Goal: Task Accomplishment & Management: Use online tool/utility

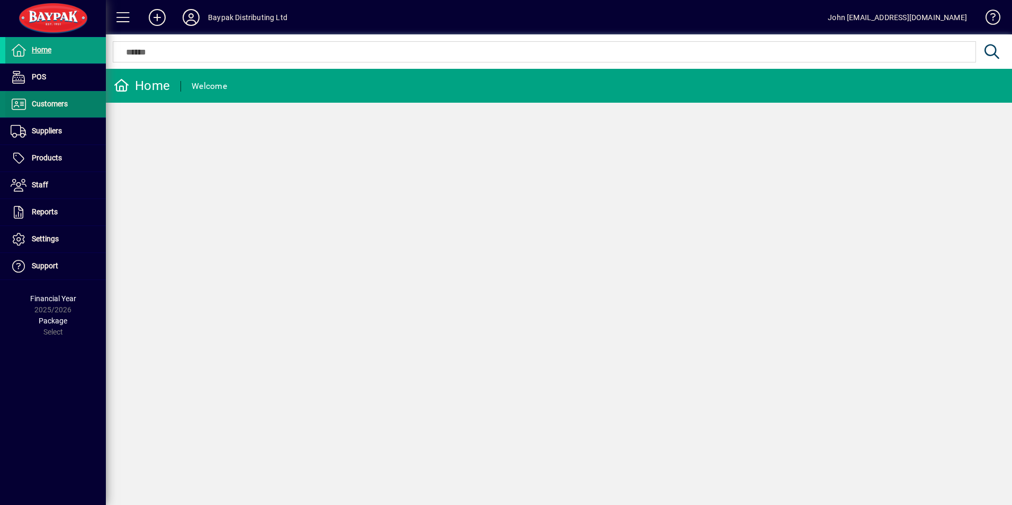
click at [49, 105] on span "Customers" at bounding box center [50, 104] width 36 height 8
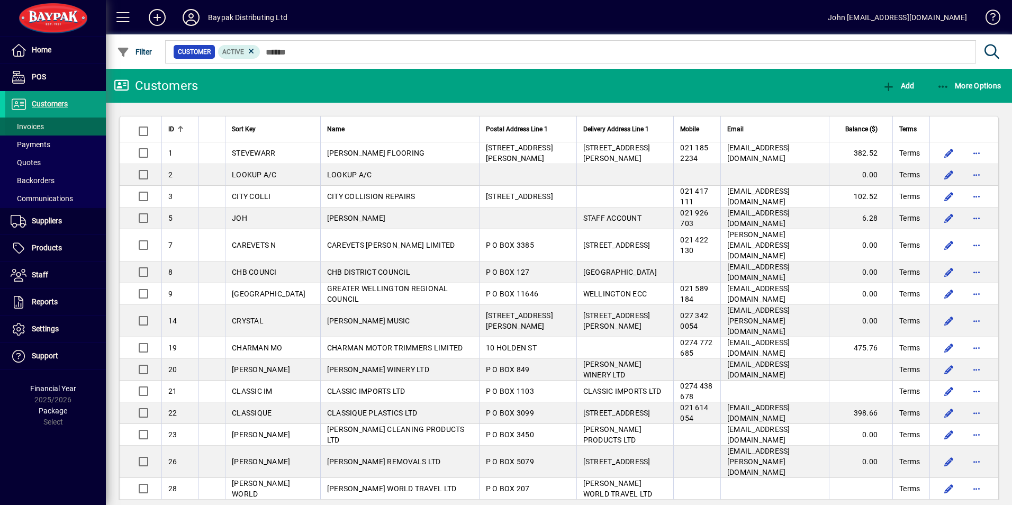
click at [32, 127] on span "Invoices" at bounding box center [27, 126] width 33 height 8
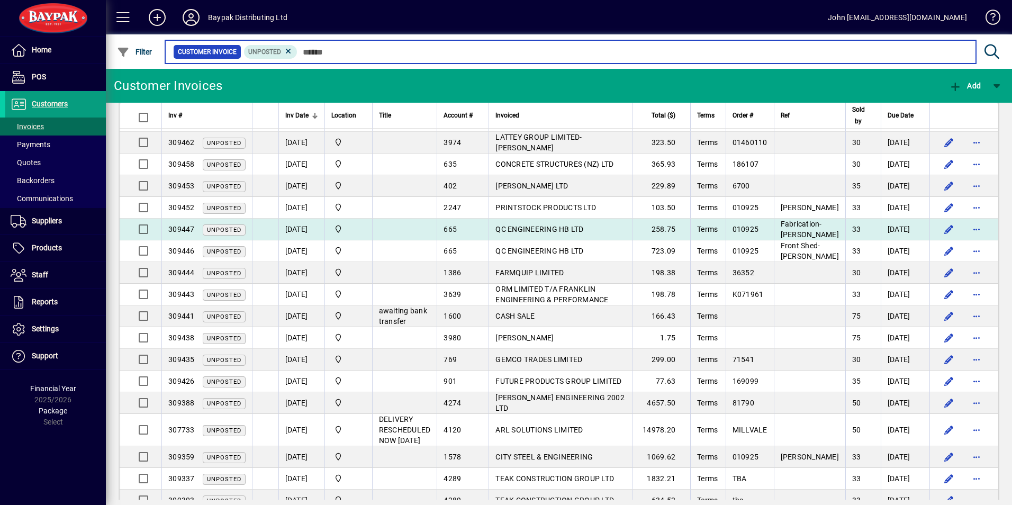
scroll to position [144, 0]
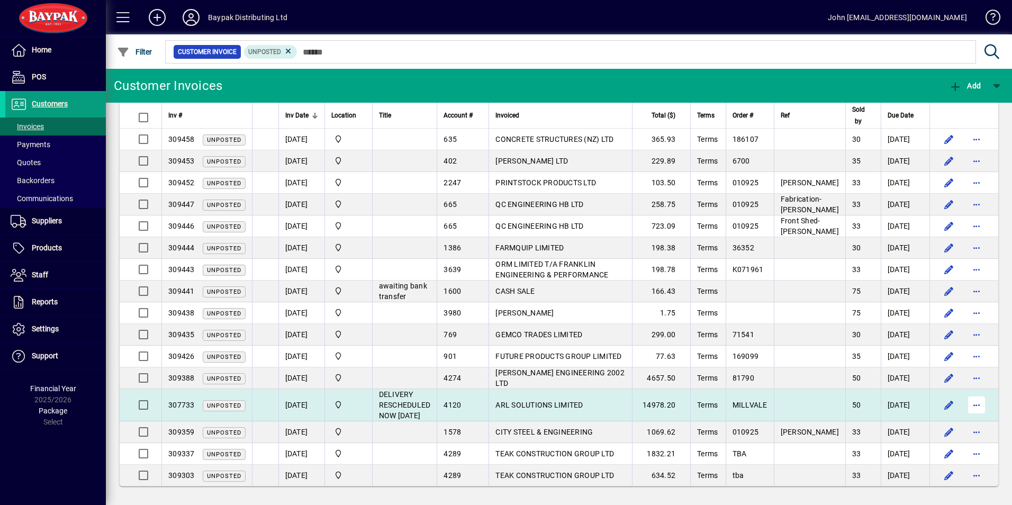
click at [970, 401] on span "button" at bounding box center [976, 404] width 25 height 25
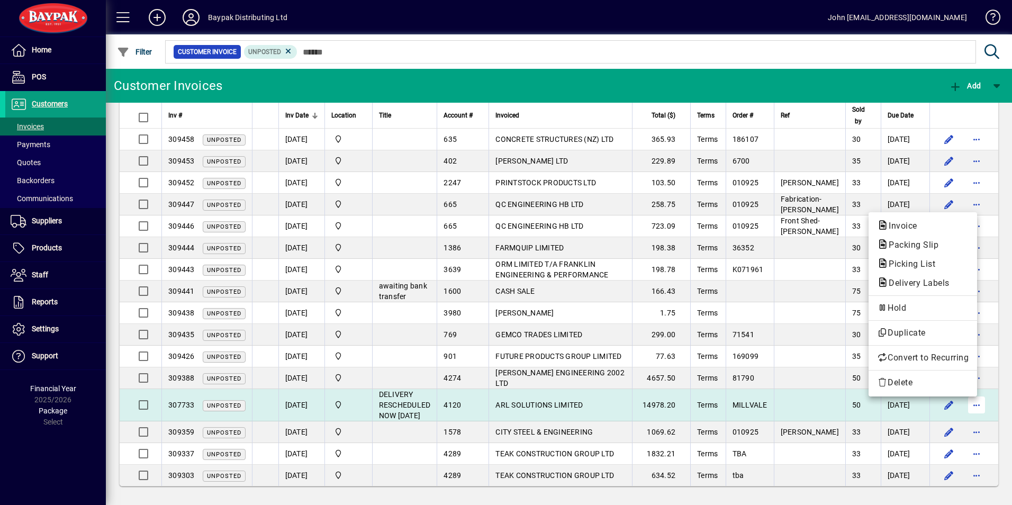
click at [970, 401] on div at bounding box center [506, 252] width 1012 height 505
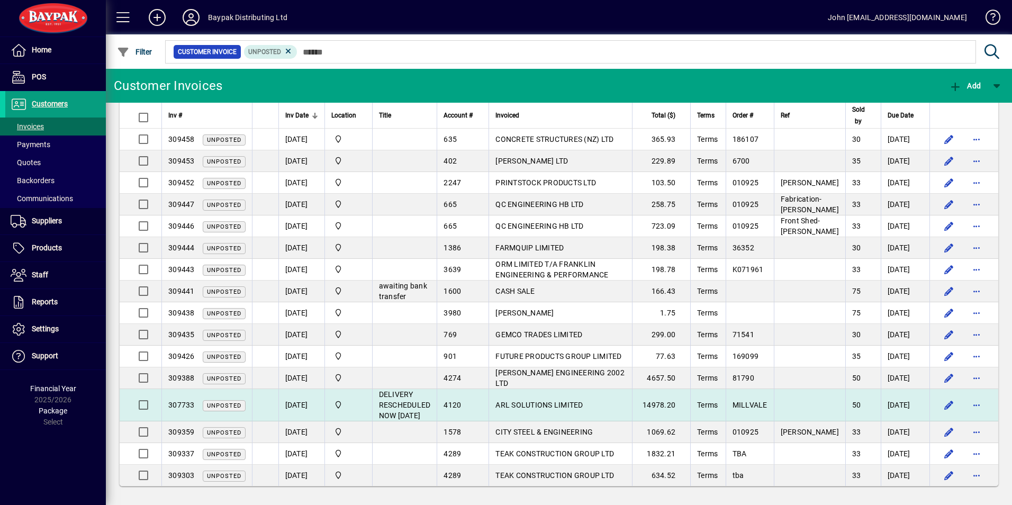
click at [507, 406] on span "ARL SOLUTIONS LIMITED" at bounding box center [538, 405] width 87 height 8
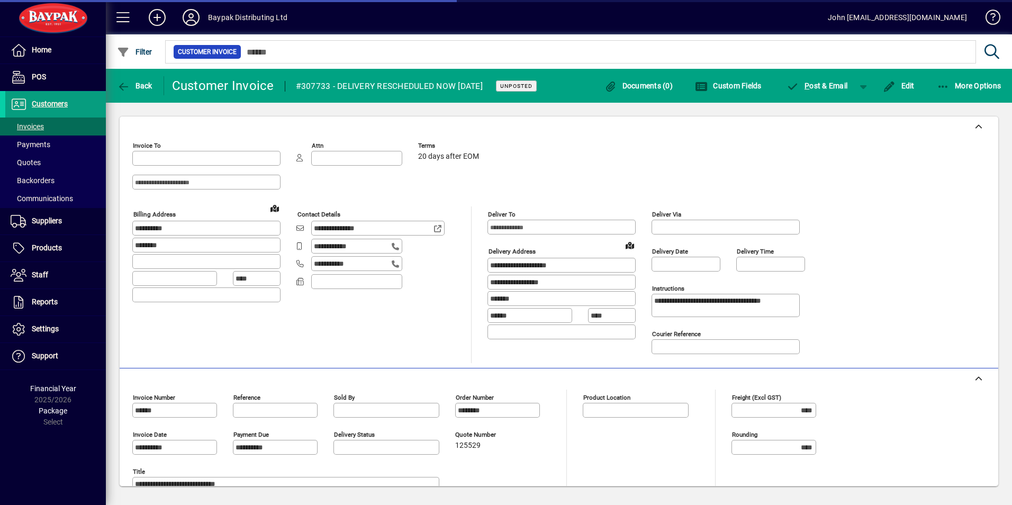
type input "**********"
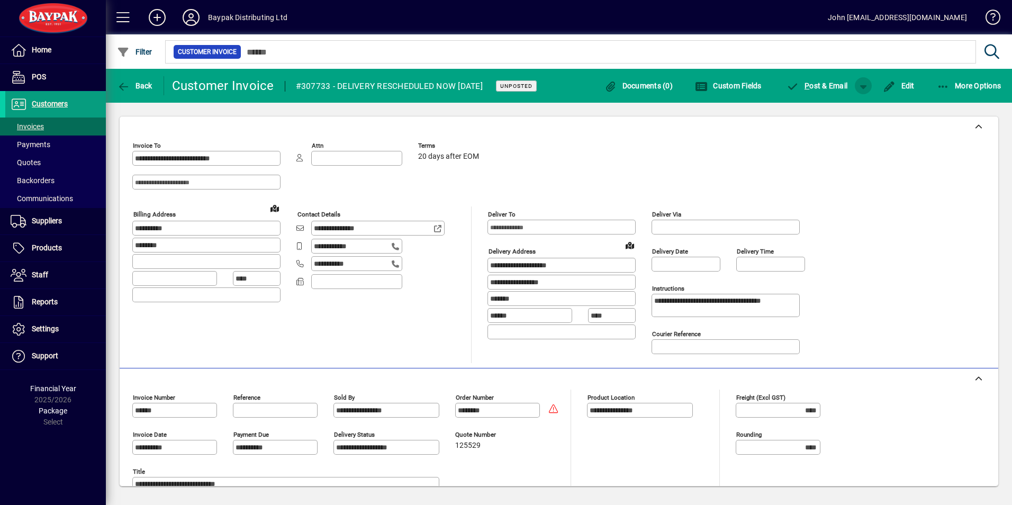
click at [864, 83] on span "button" at bounding box center [863, 85] width 25 height 25
click at [864, 83] on div at bounding box center [506, 252] width 1012 height 505
click at [864, 82] on span "button" at bounding box center [863, 85] width 25 height 25
click at [843, 106] on span "P ost" at bounding box center [830, 108] width 38 height 8
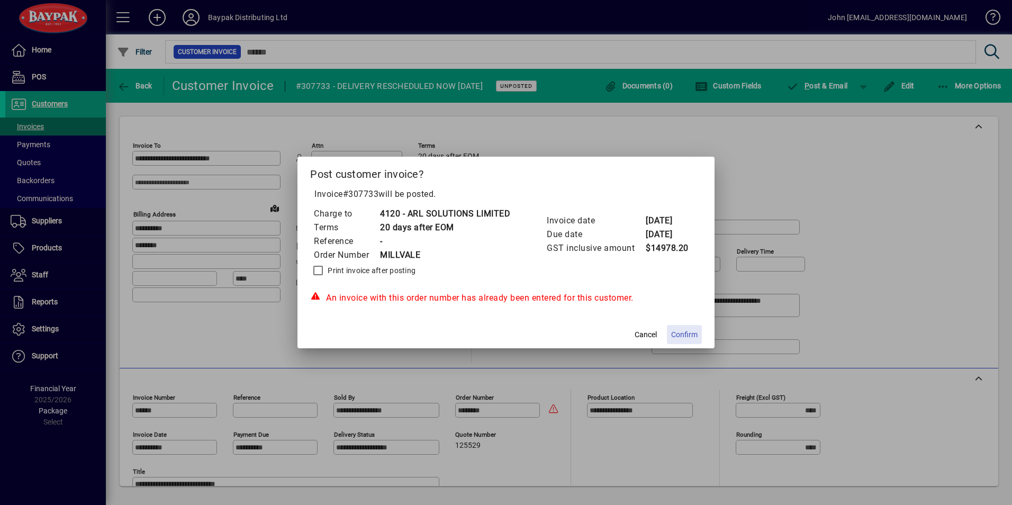
click at [686, 334] on span "Confirm" at bounding box center [684, 334] width 26 height 11
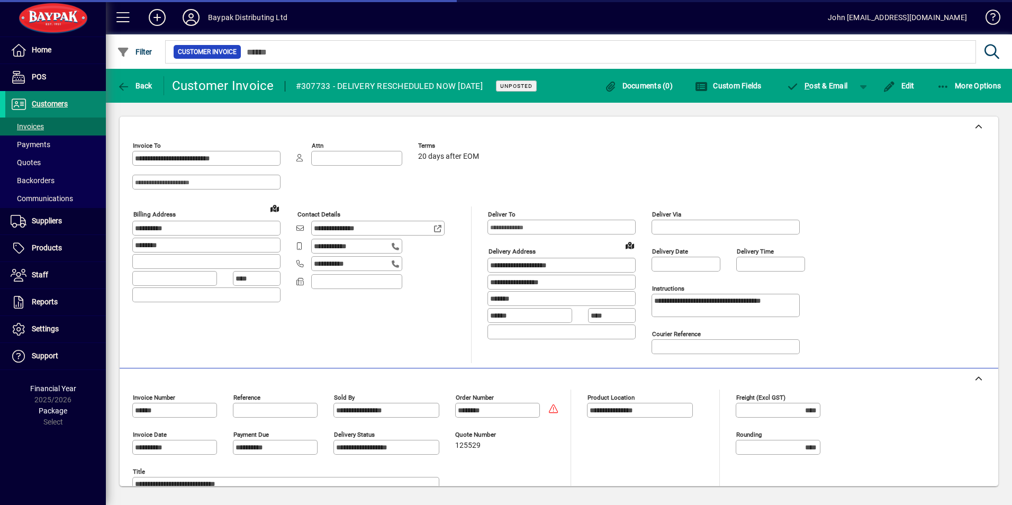
click at [40, 103] on span "Customers" at bounding box center [50, 104] width 36 height 8
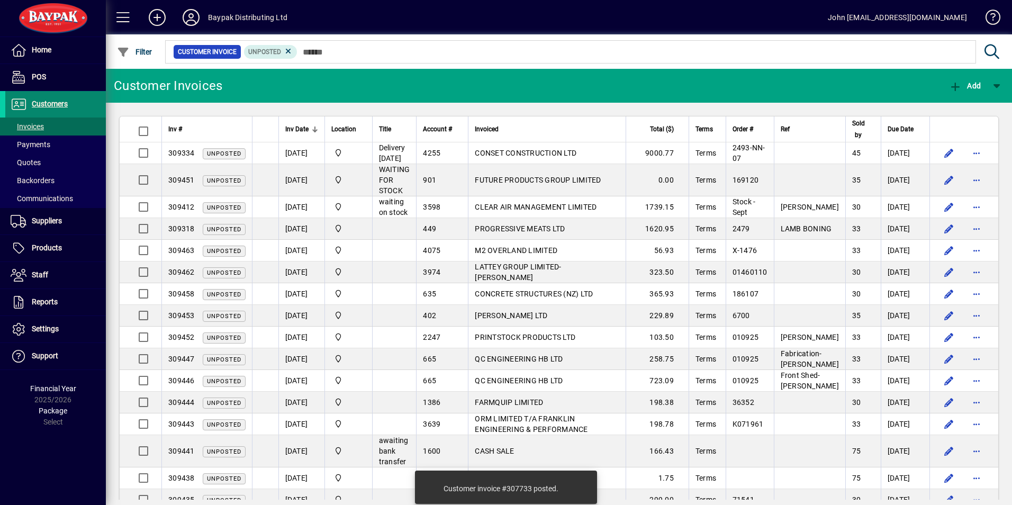
click at [47, 105] on span "Customers" at bounding box center [50, 104] width 36 height 8
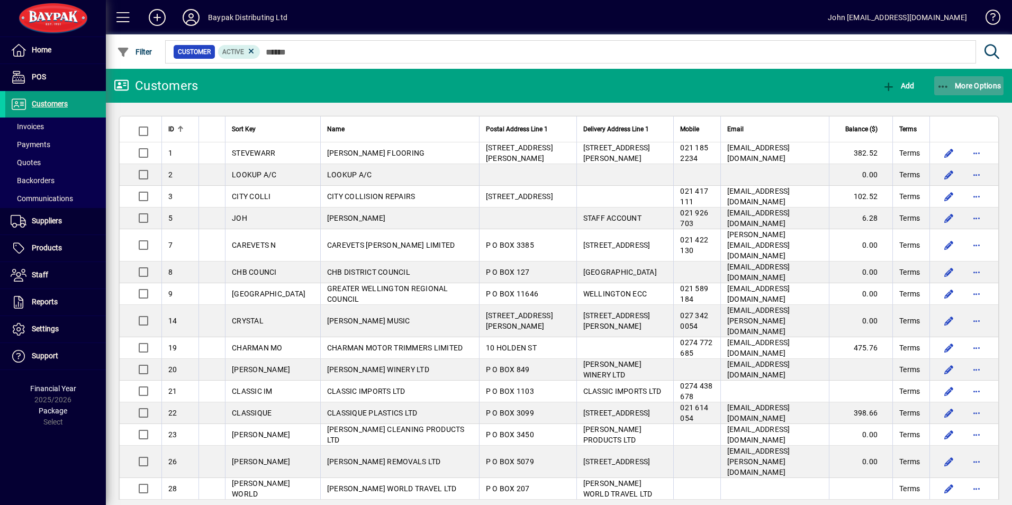
click at [976, 88] on span "More Options" at bounding box center [969, 86] width 65 height 8
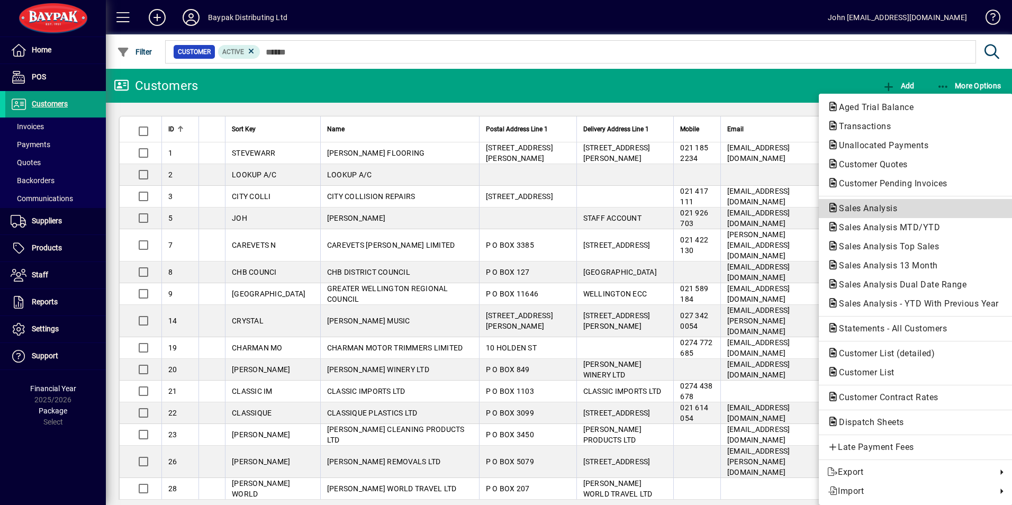
click at [862, 205] on span "Sales Analysis" at bounding box center [864, 208] width 75 height 10
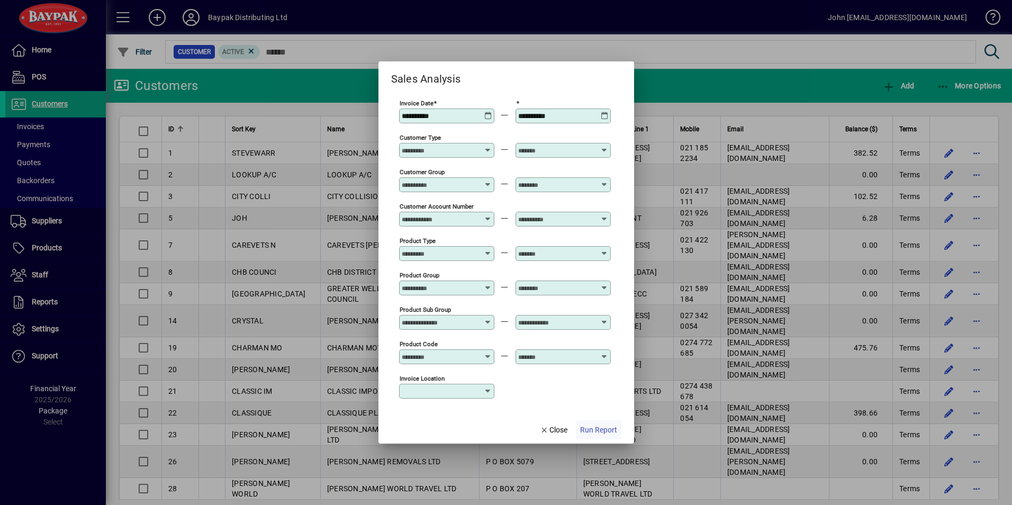
type input "**********"
click at [587, 430] on span "Run Report" at bounding box center [598, 430] width 37 height 11
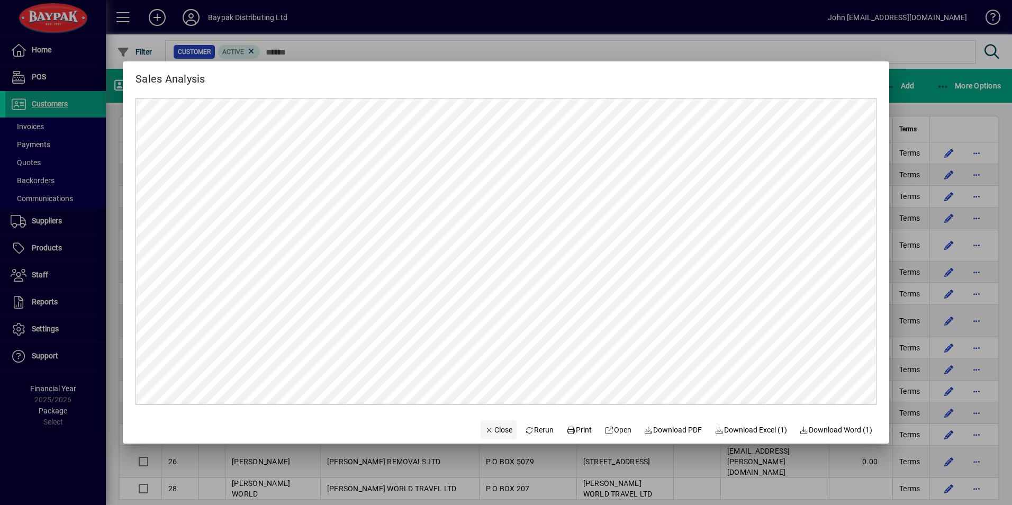
click at [485, 429] on span "Close" at bounding box center [499, 430] width 28 height 11
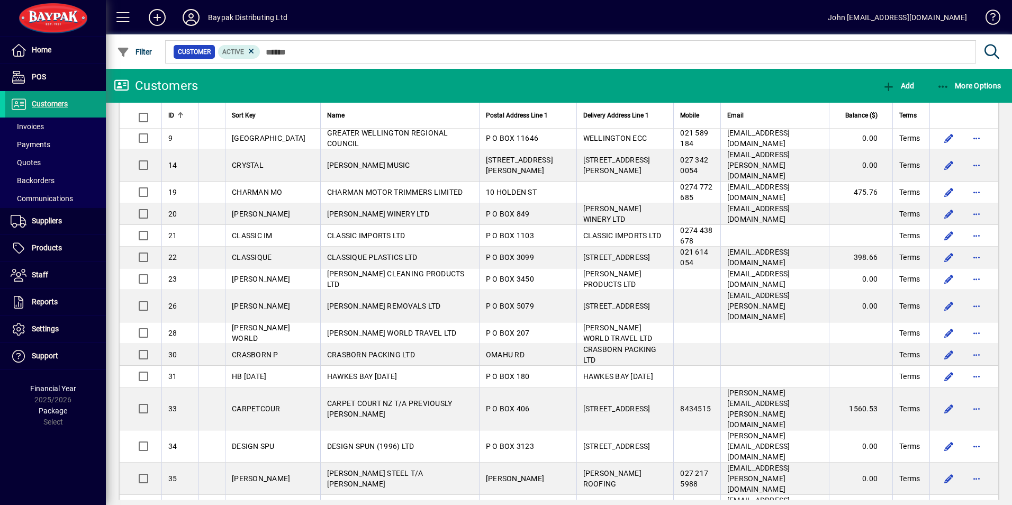
scroll to position [265, 0]
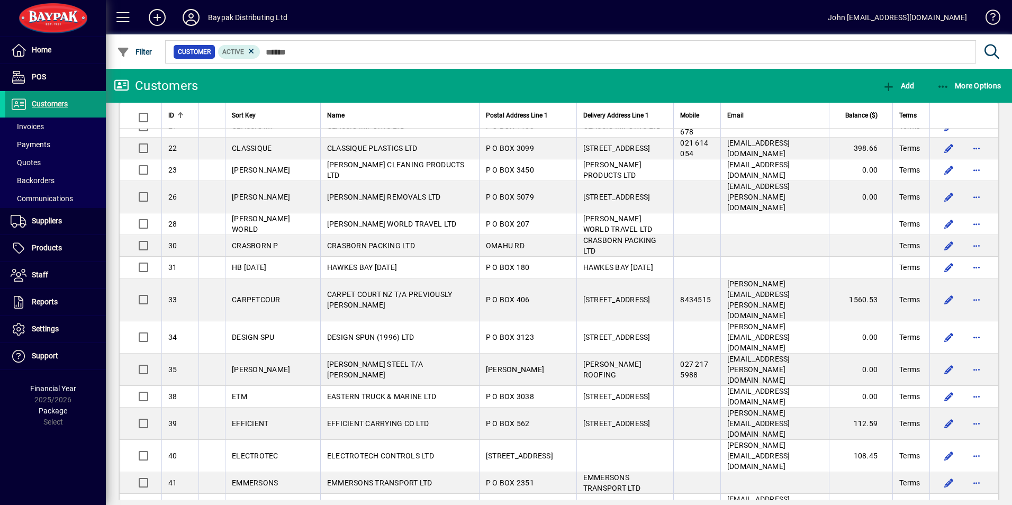
click at [49, 103] on span "Customers" at bounding box center [50, 104] width 36 height 8
click at [951, 84] on span "More Options" at bounding box center [969, 86] width 65 height 8
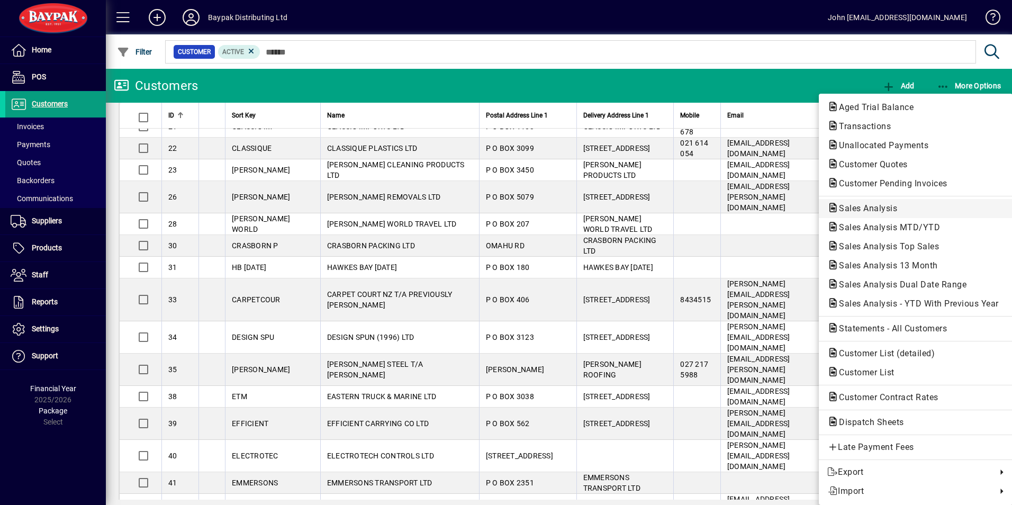
click at [876, 203] on span "Sales Analysis" at bounding box center [864, 208] width 75 height 10
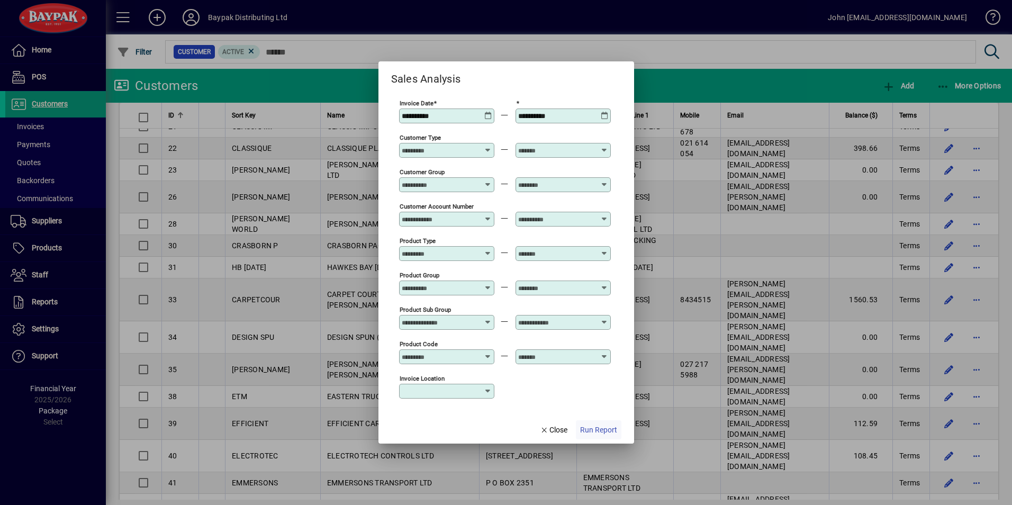
type input "**********"
click at [599, 430] on span "Run Report" at bounding box center [598, 430] width 37 height 11
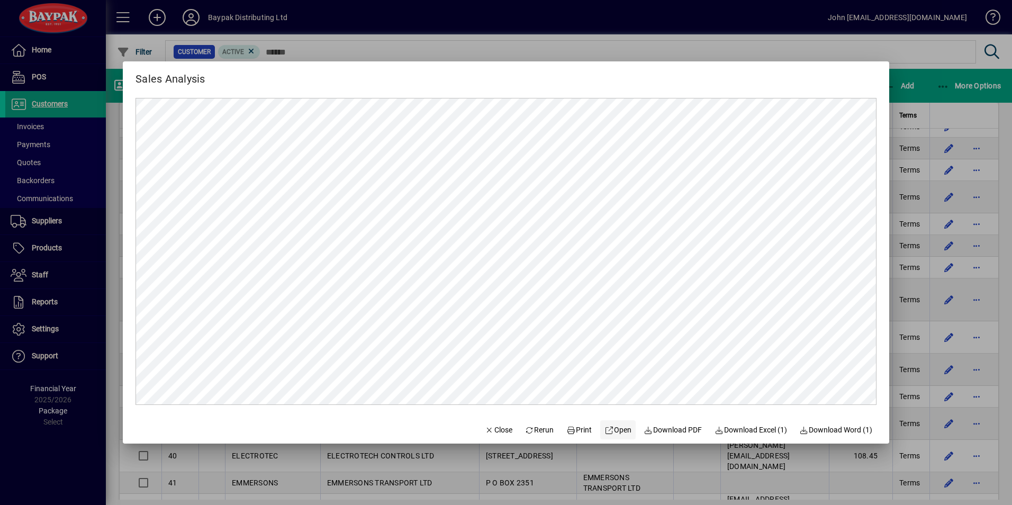
scroll to position [0, 0]
click at [490, 428] on span "Close" at bounding box center [499, 430] width 28 height 11
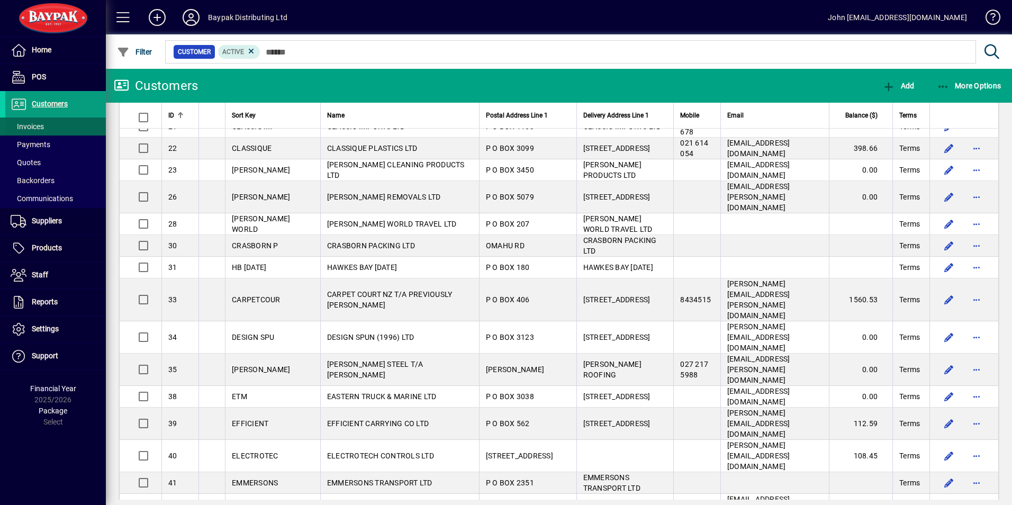
click at [37, 127] on span "Invoices" at bounding box center [27, 126] width 33 height 8
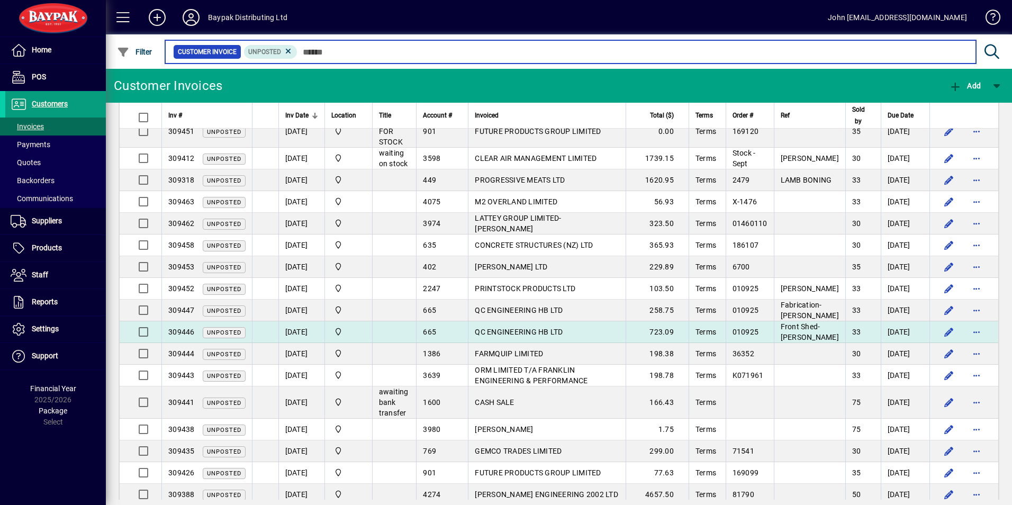
scroll to position [143, 0]
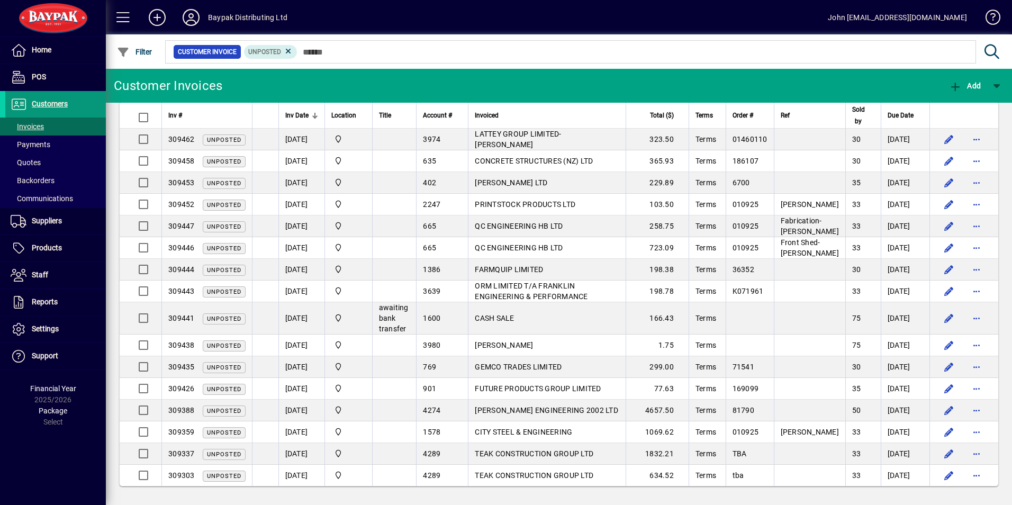
click at [49, 99] on span "Customers" at bounding box center [36, 104] width 62 height 13
